Goal: Task Accomplishment & Management: Complete application form

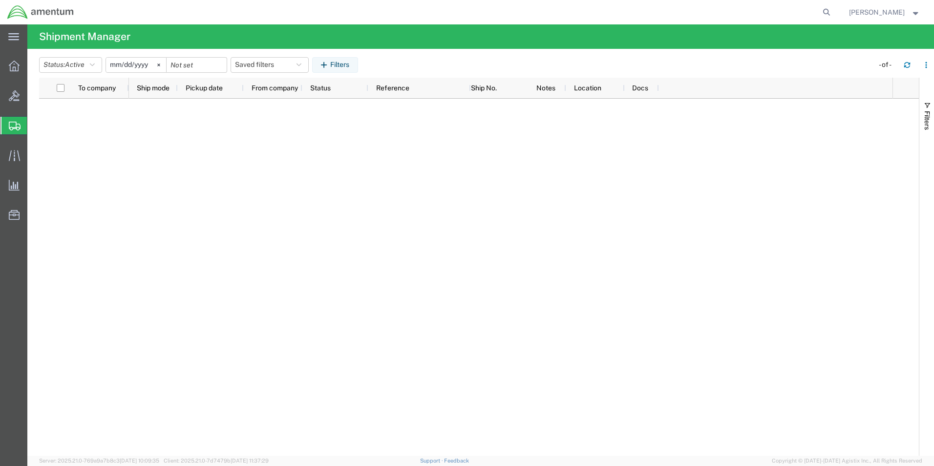
click at [0, 0] on span "Create Shipment" at bounding box center [0, 0] width 0 height 0
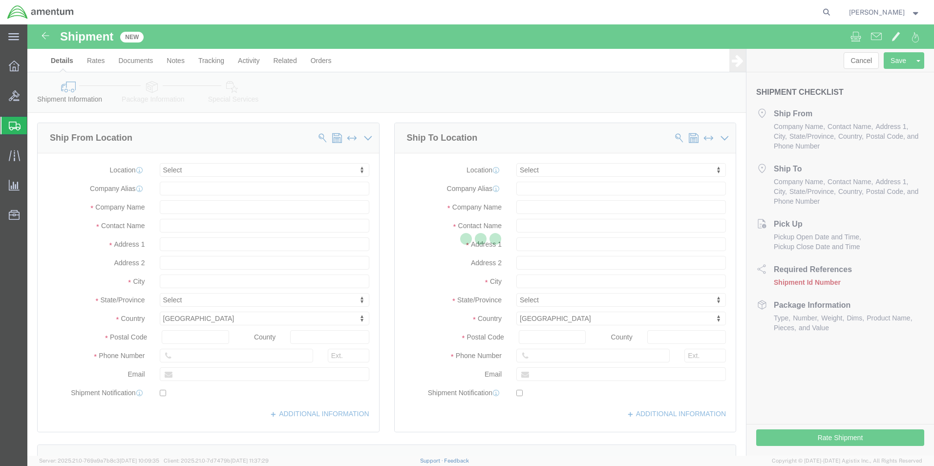
click at [214, 80] on div at bounding box center [480, 239] width 907 height 431
select select
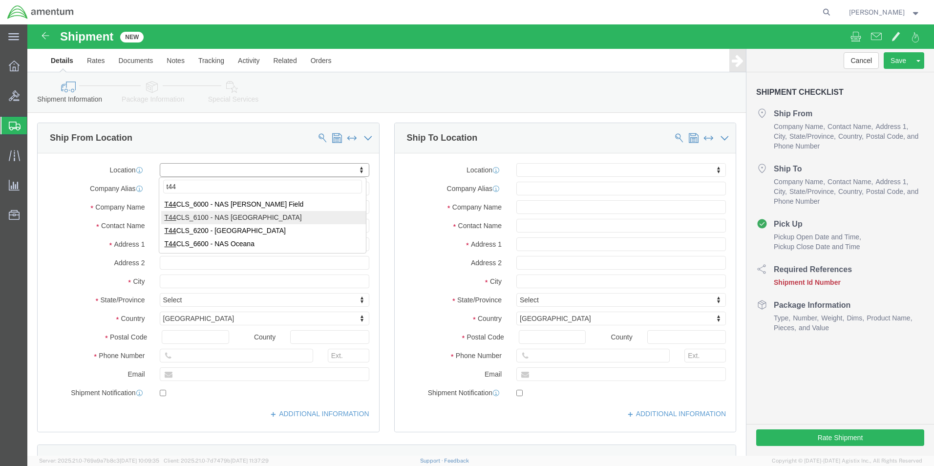
type input "t44"
select select "42673"
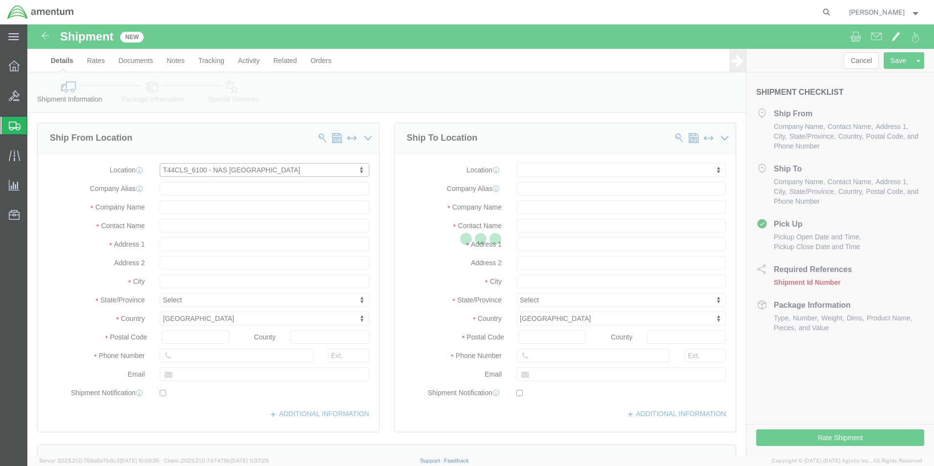
type input "[STREET_ADDRESS]"
type input "NAS [DATE]"
type input "78419"
type input "Amentum Services, Inc."
type input "[DATE]"
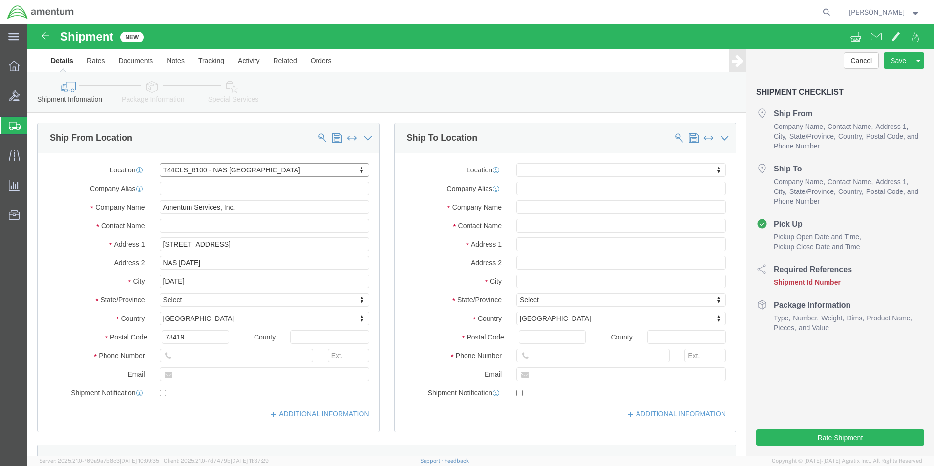
select select "[GEOGRAPHIC_DATA]"
click input "text"
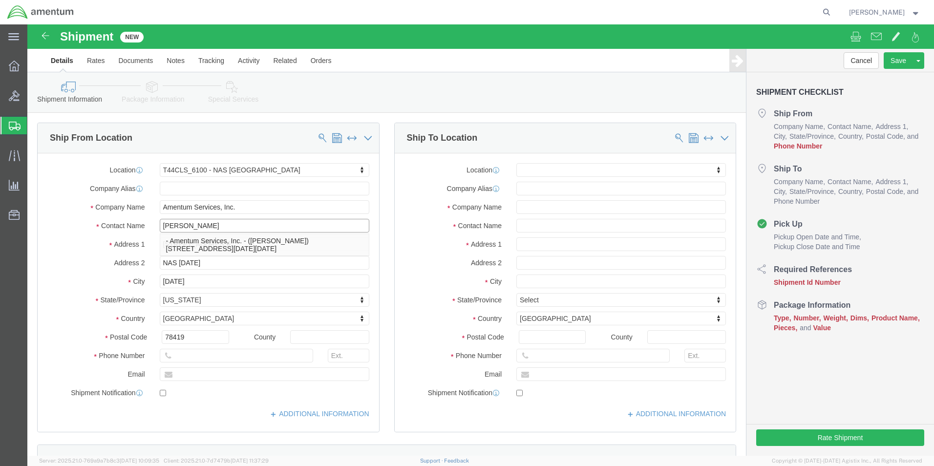
type input "[PERSON_NAME]"
click input "text"
type input "3619613457"
click input "text"
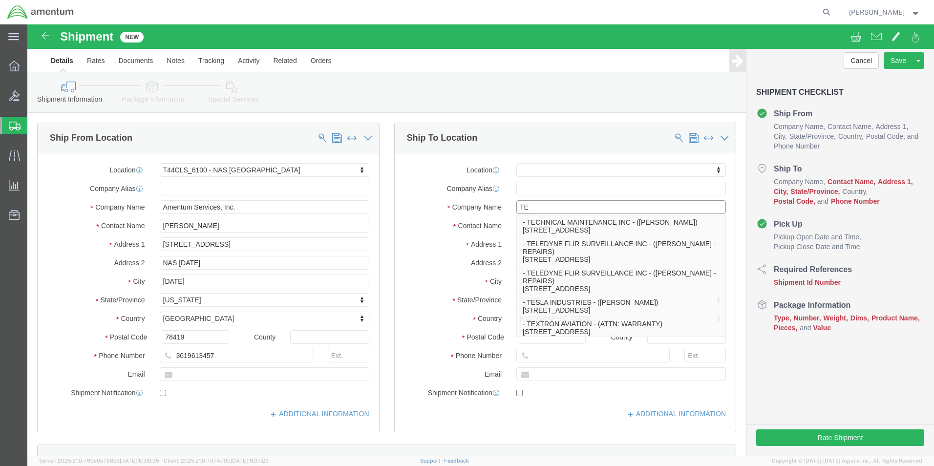
type input "TEX"
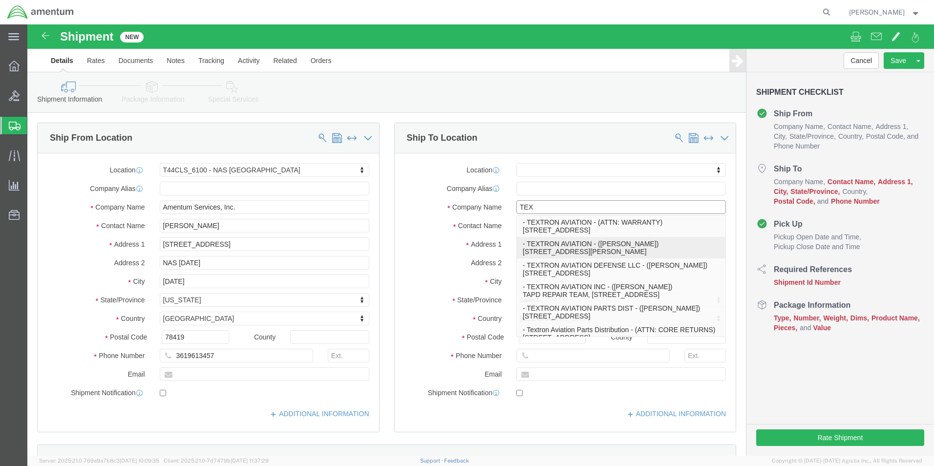
scroll to position [49, 0]
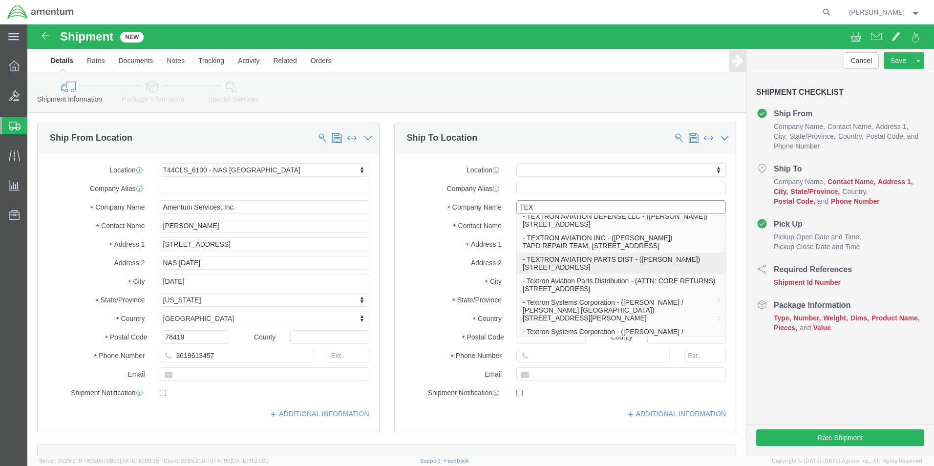
click p "- TEXTRON AVIATION PARTS DIST - (M [PERSON_NAME]) [STREET_ADDRESS]"
select select
type input "[STREET_ADDRESS]"
type input "BLDG B89, DOCKS 13-17"
type input "67207"
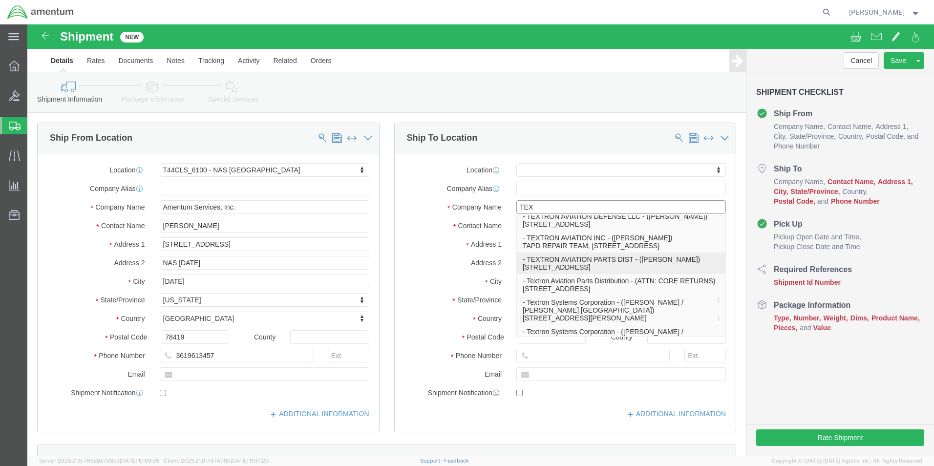
type input "[PHONE_NUMBER]"
type input "TEXTRON AVIATION PARTS DIST"
type input "[PERSON_NAME]"
type input "WICHITA"
select select "KS"
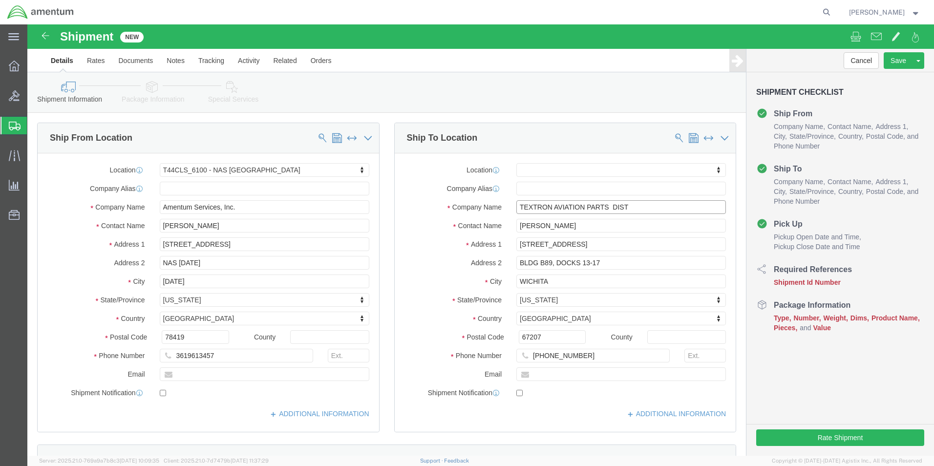
type input "TEXTRON AVIATION PARTS DIST"
click div "Shipment Information Package Information Special Services"
click input "BLDG B89, DOCKS 13-17"
type input "B"
click input "[STREET_ADDRESS]"
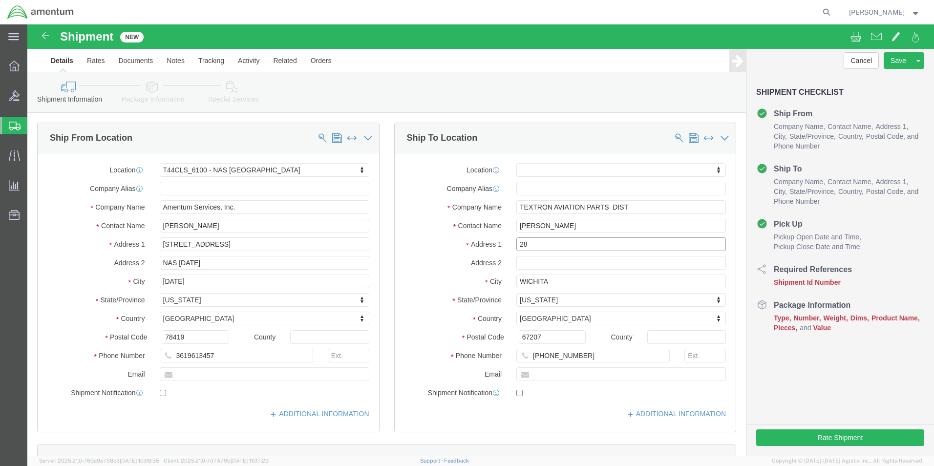
type input "2"
select select
click input "[PERSON_NAME]"
type input "M"
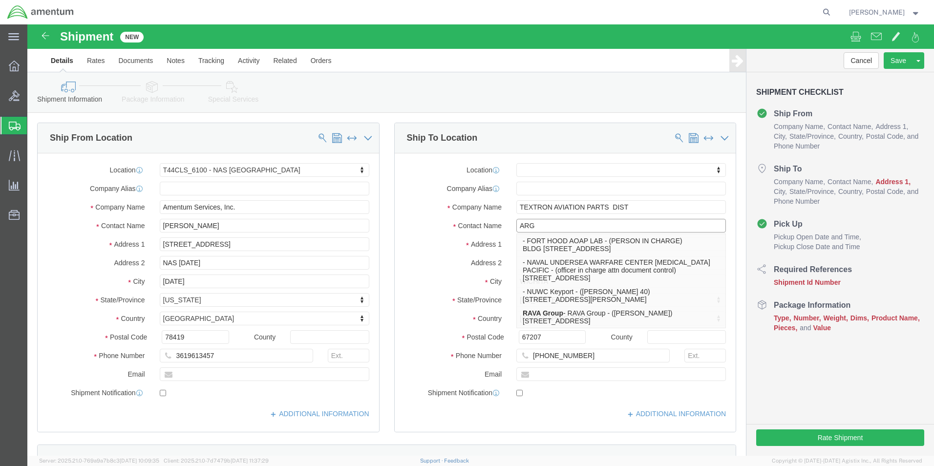
type input "ARG"
click div "Shipment Information Package Information Special Services"
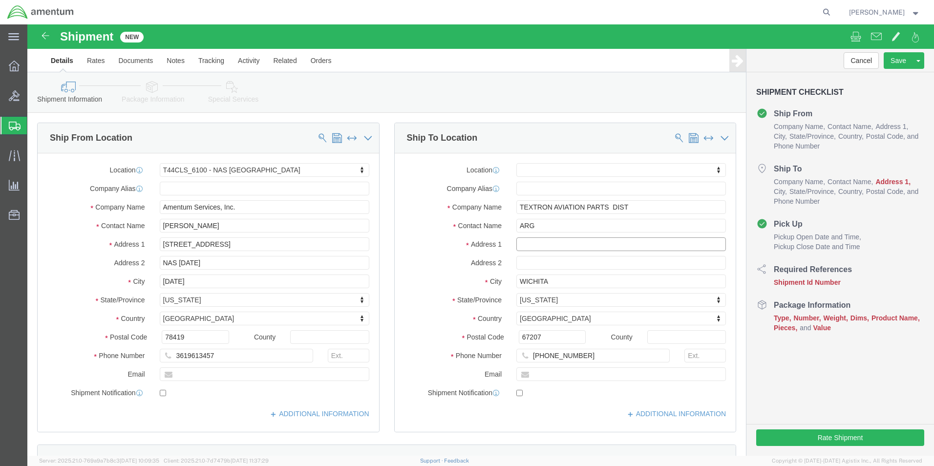
click input "text"
type input "[STREET_ADDRESS]"
select select
click input "text"
type input "DOCK R6"
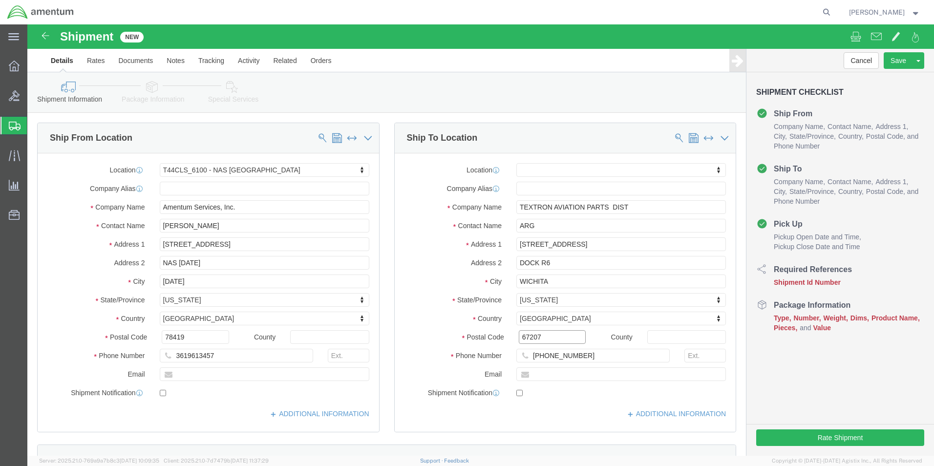
click input "67207"
type input "67215"
select select
click input "[PHONE_NUMBER]"
click div "Shipment Information Package Information Special Services"
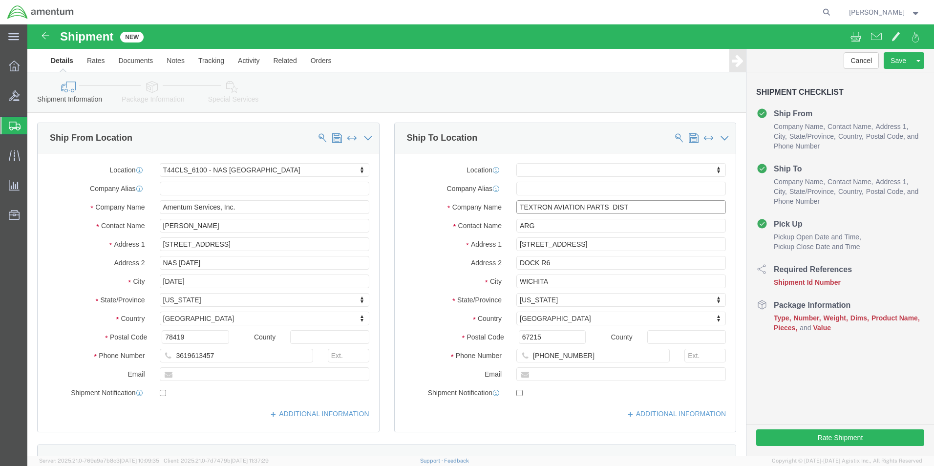
click input "TEXTRON AVIATION PARTS DIST"
click ul "Details Rates Documents Notes Tracking Activity Related Orders"
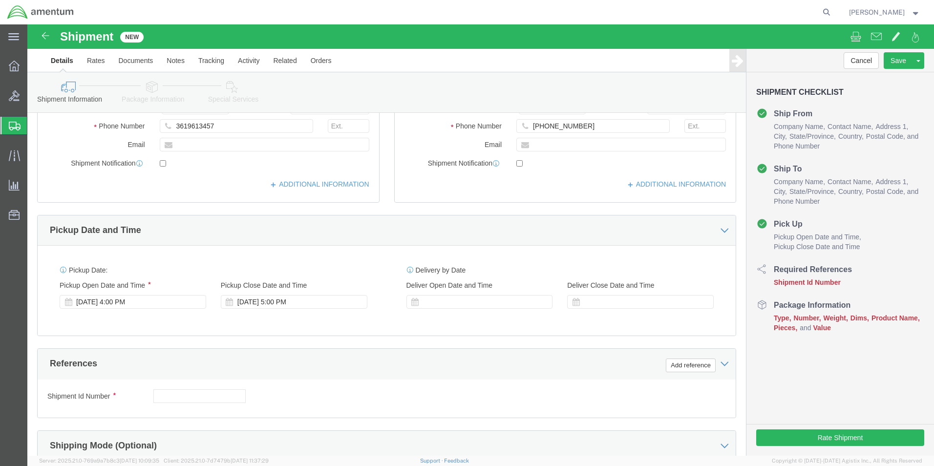
scroll to position [244, 0]
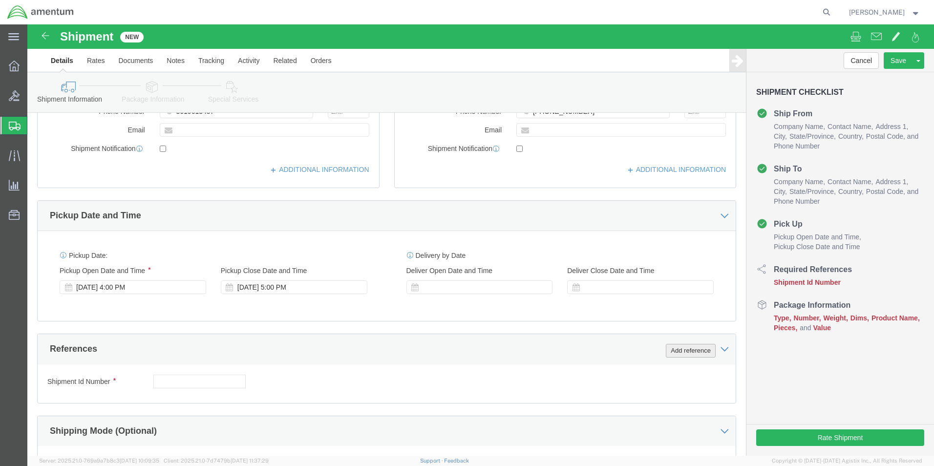
click button "Add reference"
click select "Select Account Type Activity ID Airline Appointment Number ASN Batch Request # …"
select select "CUSTREF"
click select "Select Account Type Activity ID Airline Appointment Number ASN Batch Request # …"
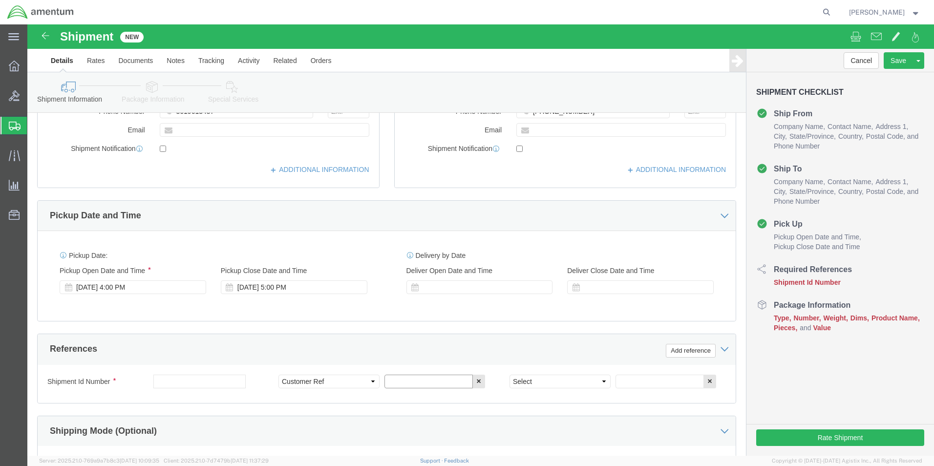
drag, startPoint x: 364, startPoint y: 351, endPoint x: 370, endPoint y: 350, distance: 5.9
click input "text"
type input "25-5569 CLAIM 201256685"
click select "Select Account Type Activity ID Airline Appointment Number ASN Batch Request # …"
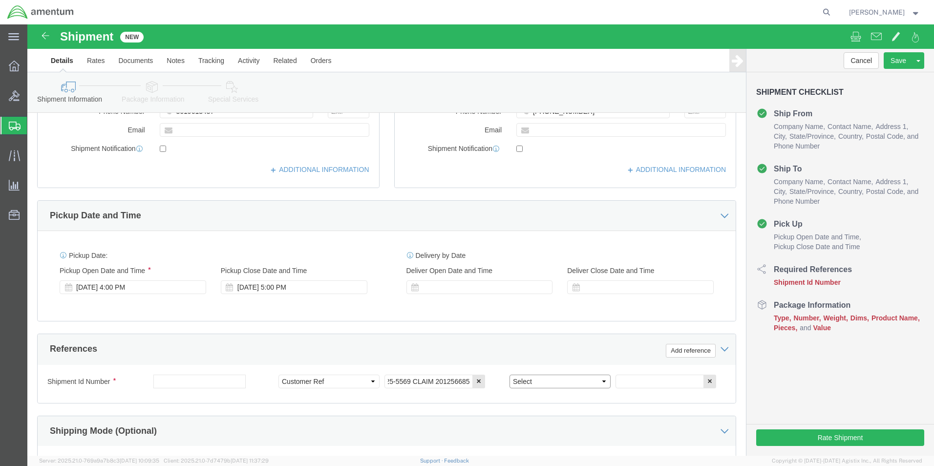
scroll to position [0, 0]
select select "PROJNUM"
click select "Select Account Type Activity ID Airline Appointment Number ASN Batch Request # …"
click input "text"
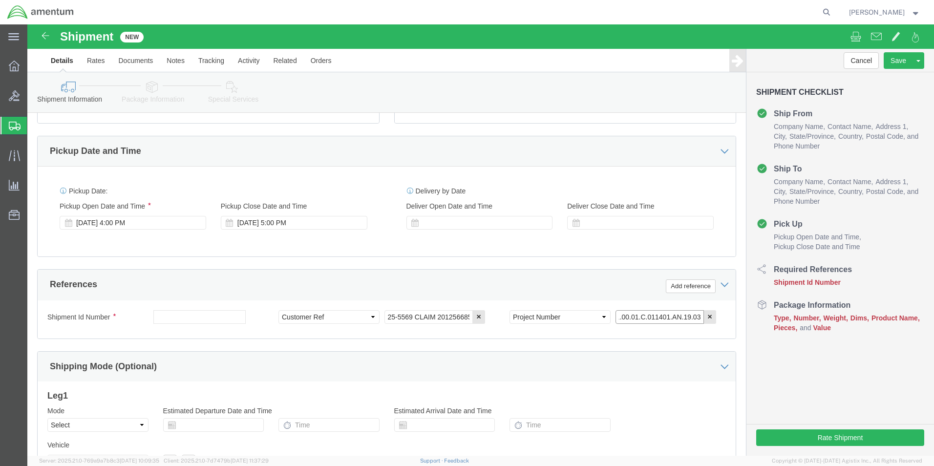
scroll to position [391, 0]
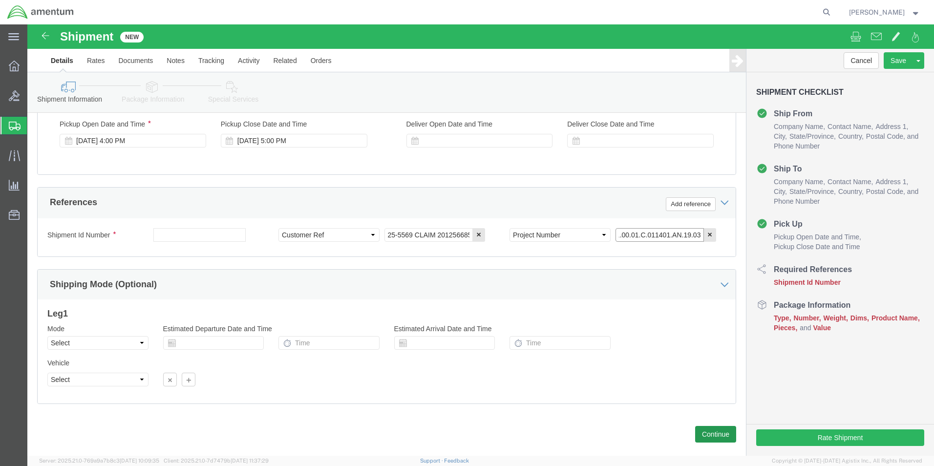
type input "4951.00.01.C.011401.AN.19.03"
click button "Continue"
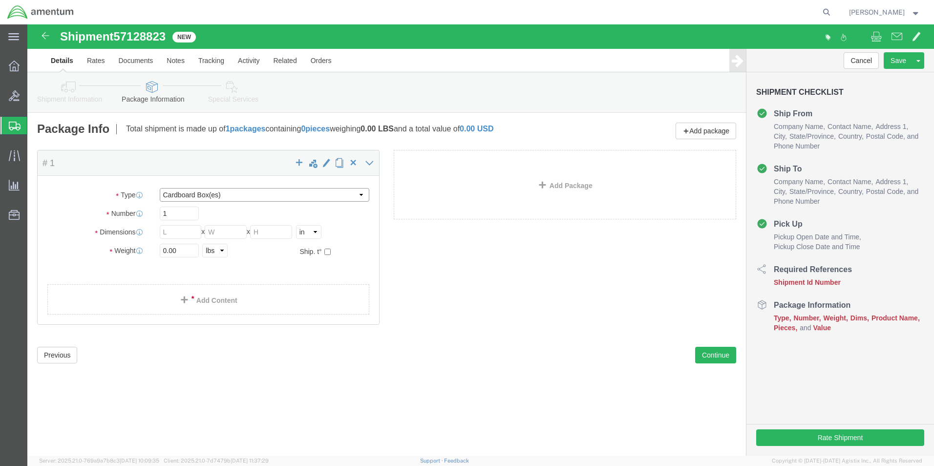
click select "Select BCK Boxes Bale(s) Basket(s) Bolt(s) Bottle(s) Buckets Bulk Bundle(s) Can…"
select select "LBOX"
click select "Select BCK Boxes Bale(s) Basket(s) Bolt(s) Bottle(s) Buckets Bulk Bundle(s) Can…"
type input "12.00"
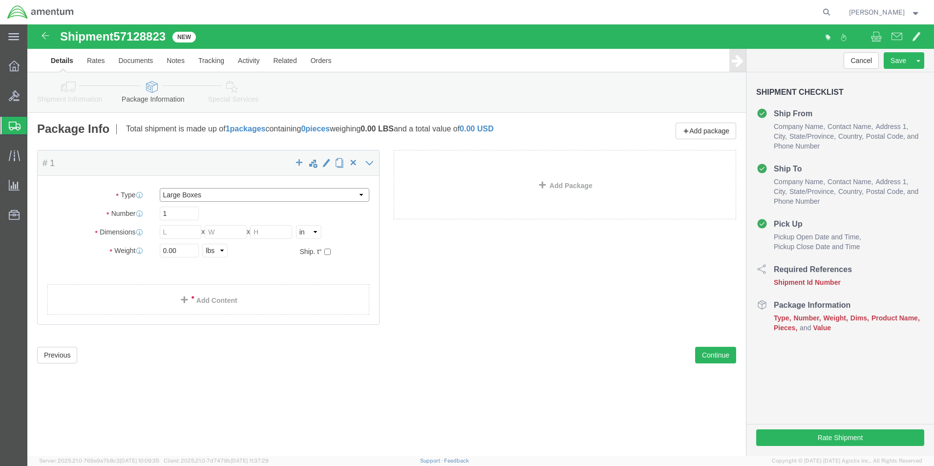
type input "9.00"
click input "0.00"
type input "0"
type input "1"
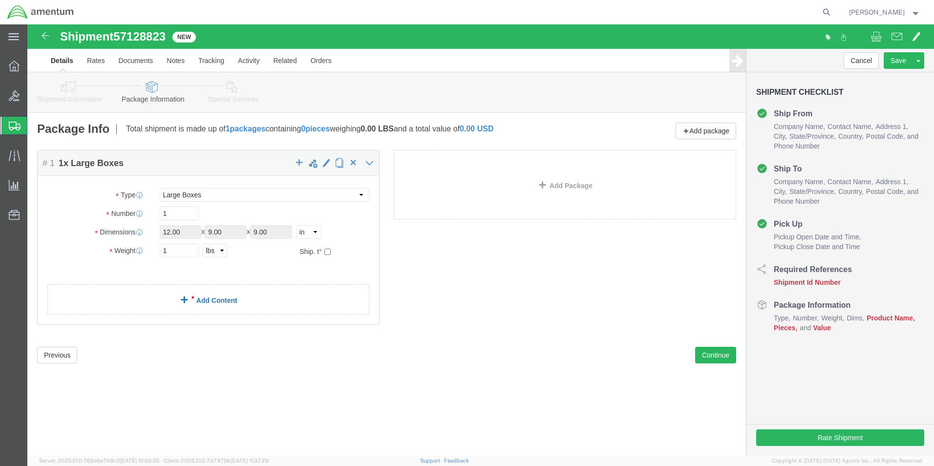
click link "Add Content"
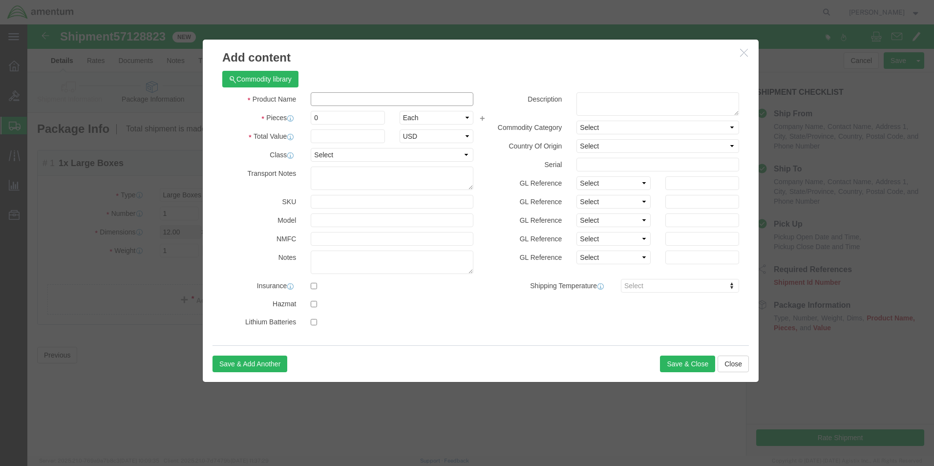
click input "text"
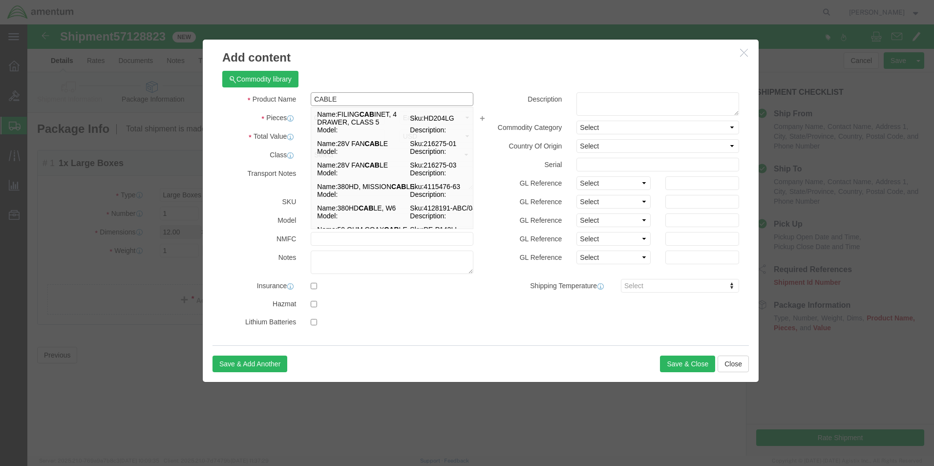
type input "CABLE"
click div "Commodity library Product Name CABLE CAB Name: FILING CAB INET, 4 DRAWER, CLASS…"
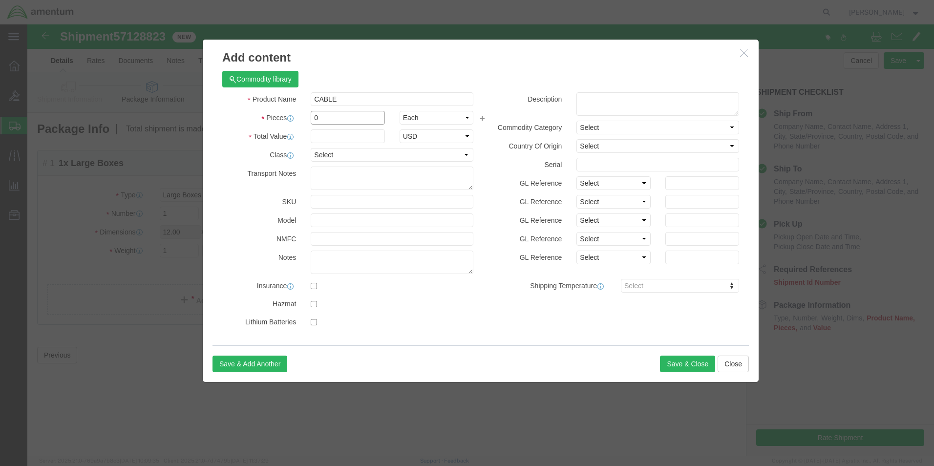
click input "0"
type input "1"
click input "text"
type input "1"
click button "Save & Close"
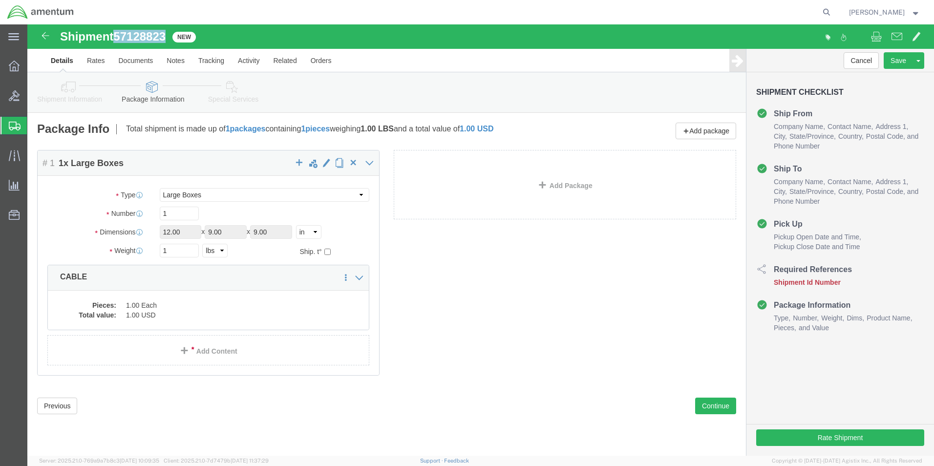
drag, startPoint x: 91, startPoint y: 11, endPoint x: 141, endPoint y: 14, distance: 49.9
click span "57128823"
drag, startPoint x: 141, startPoint y: 14, endPoint x: 121, endPoint y: 14, distance: 20.0
copy span "57128823"
drag, startPoint x: 797, startPoint y: 413, endPoint x: 824, endPoint y: 440, distance: 37.7
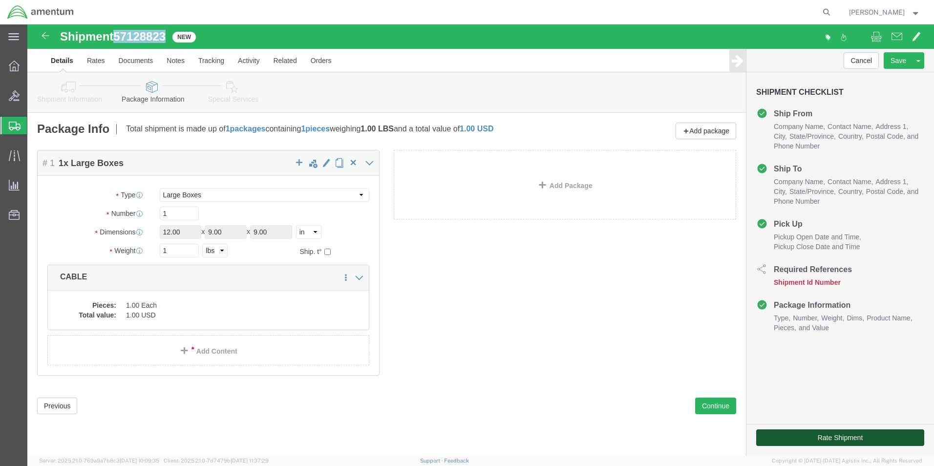
click button "Rate Shipment"
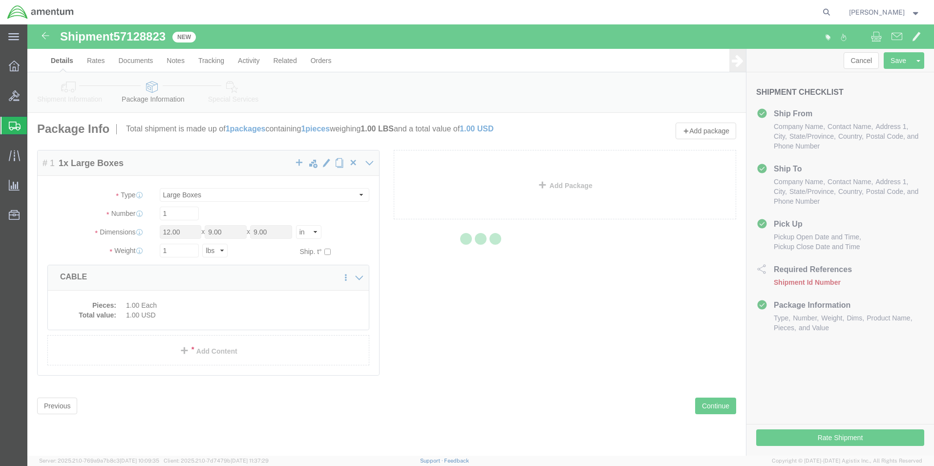
select select "42673"
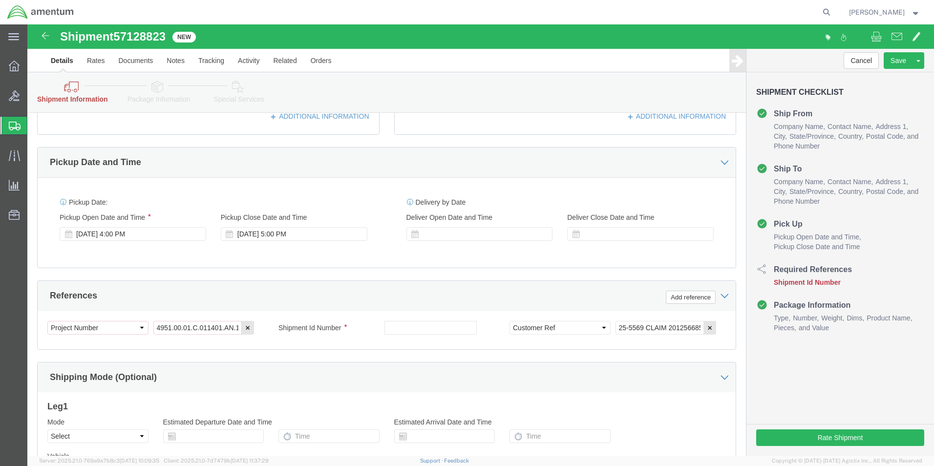
scroll to position [342, 0]
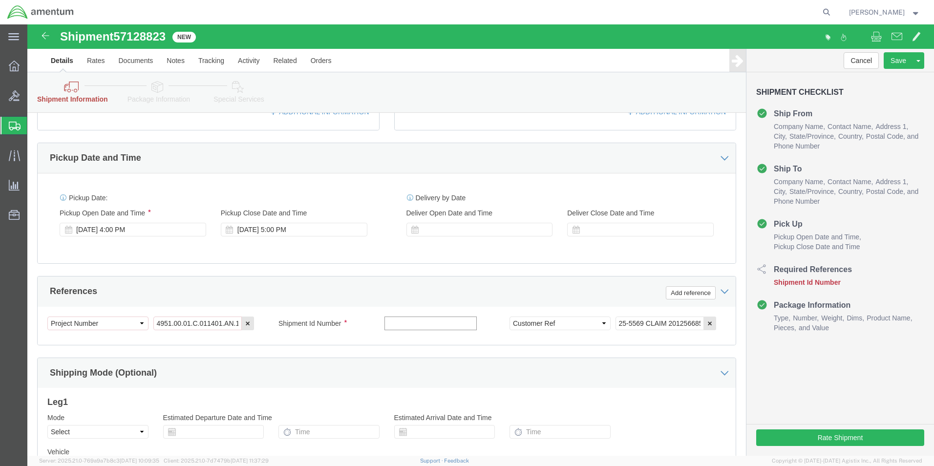
click input "text"
paste input "57128823"
type input "57128823"
click div "Cancel Save Assign To Save As Template Shipment Checklist Ship From Company Nam…"
click button "Rate Shipment"
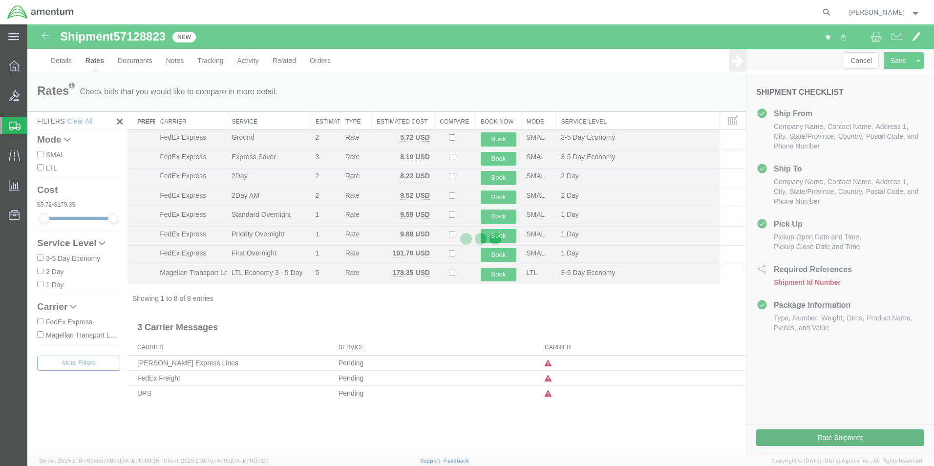
scroll to position [0, 0]
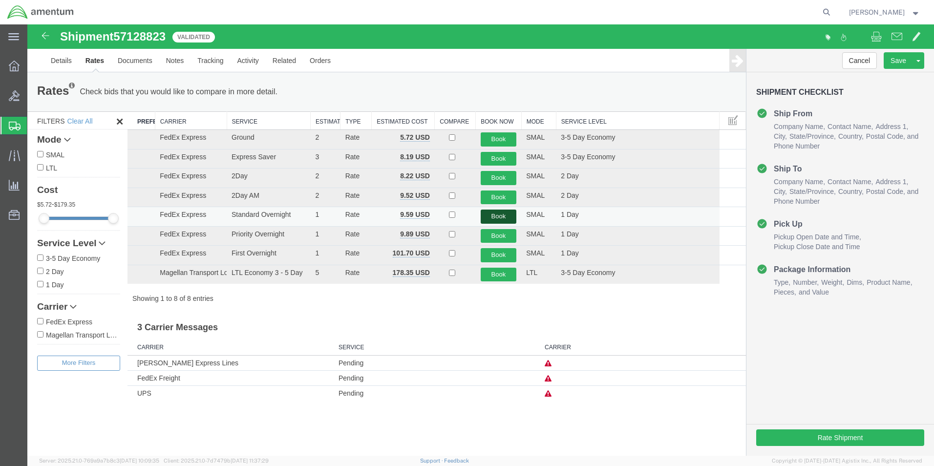
click at [495, 215] on button "Book" at bounding box center [499, 217] width 36 height 14
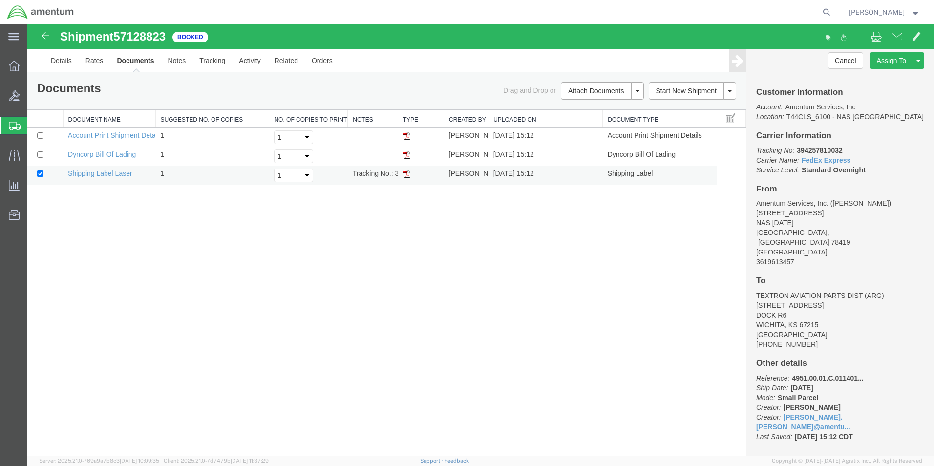
click at [406, 174] on img at bounding box center [407, 174] width 8 height 8
